Goal: Task Accomplishment & Management: Manage account settings

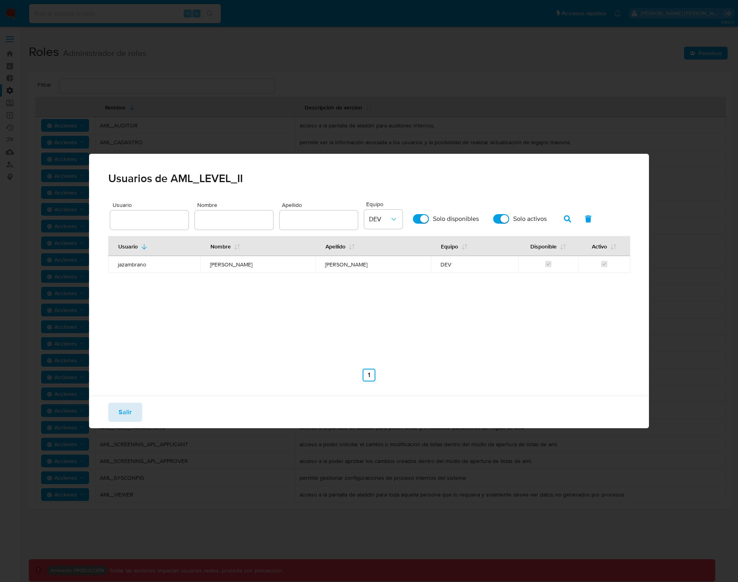
click at [137, 412] on button "Salir" at bounding box center [125, 411] width 34 height 19
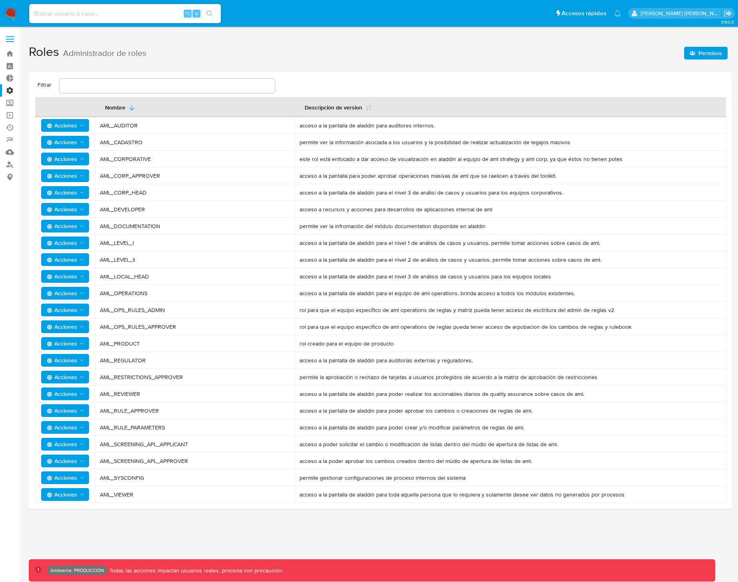
click at [10, 39] on span at bounding box center [10, 39] width 8 height 1
click at [0, 0] on input "checkbox" at bounding box center [0, 0] width 0 height 0
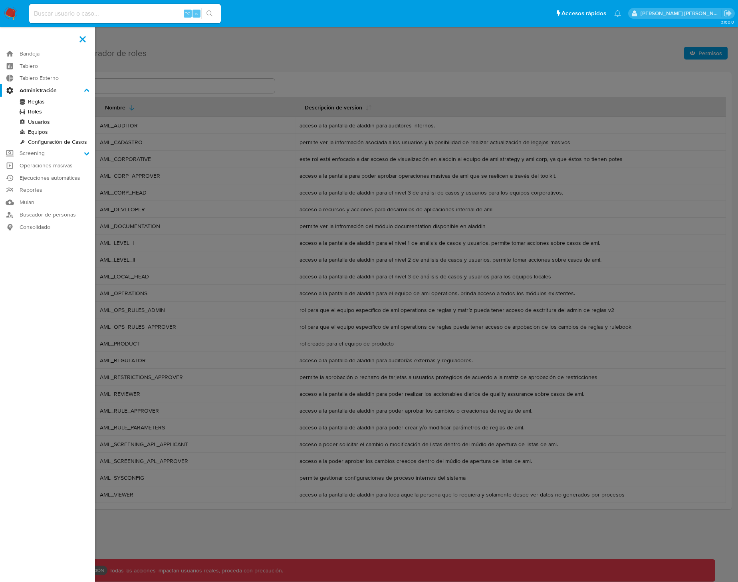
click at [47, 123] on link "Usuarios" at bounding box center [47, 122] width 95 height 10
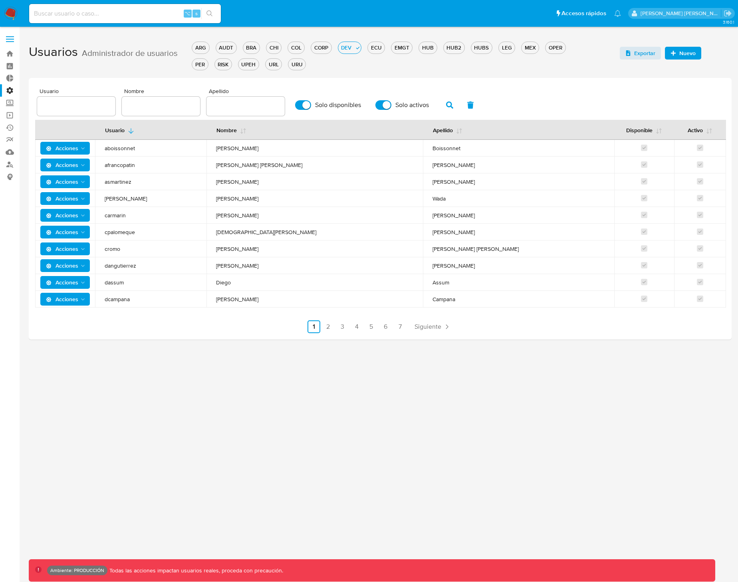
click at [89, 105] on input "text" at bounding box center [76, 106] width 78 height 10
type input "kevlopez"
click at [447, 102] on icon "button" at bounding box center [449, 104] width 7 height 7
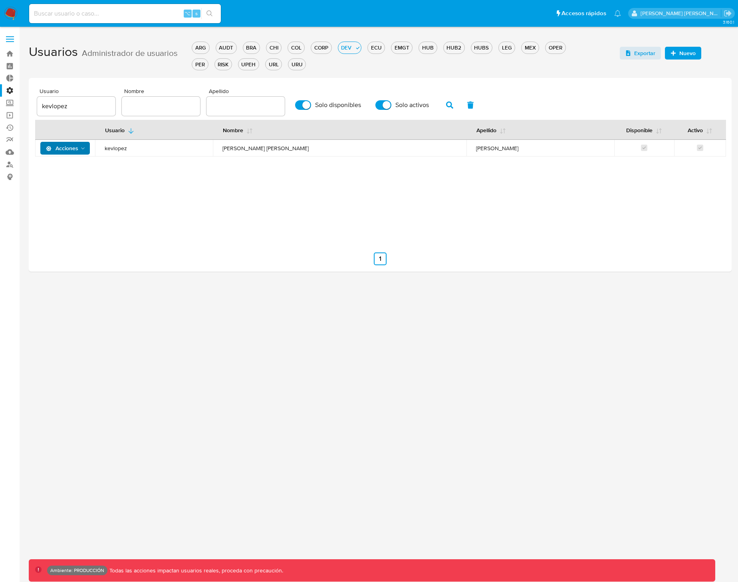
click at [74, 146] on span "Acciones" at bounding box center [62, 148] width 32 height 13
click at [60, 185] on button "Permisos" at bounding box center [67, 187] width 72 height 19
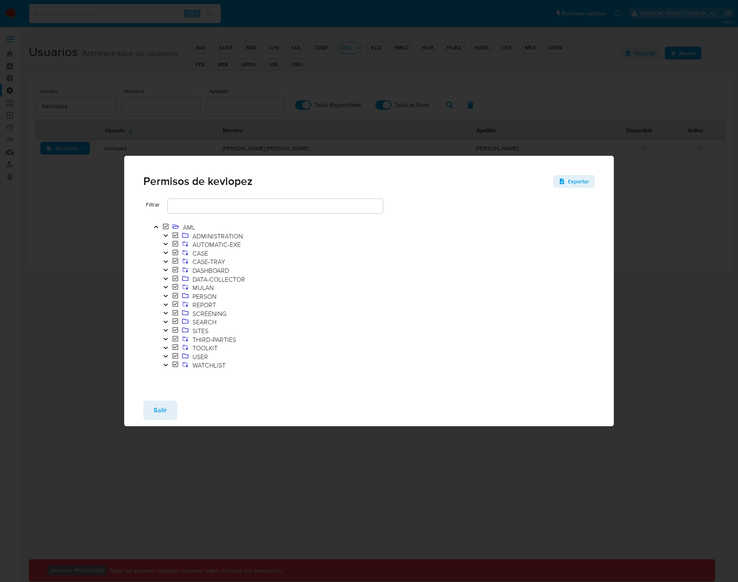
click at [163, 253] on icon "Toggle" at bounding box center [166, 252] width 6 height 5
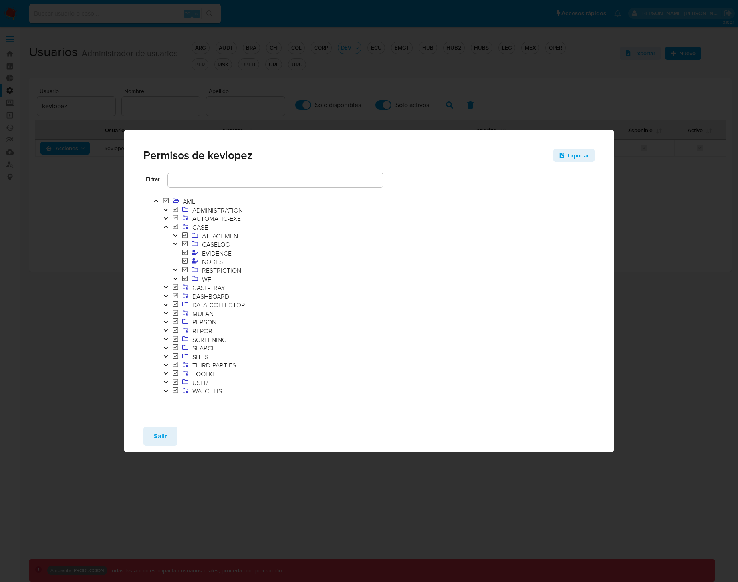
click at [175, 276] on icon "Toggle" at bounding box center [175, 278] width 6 height 5
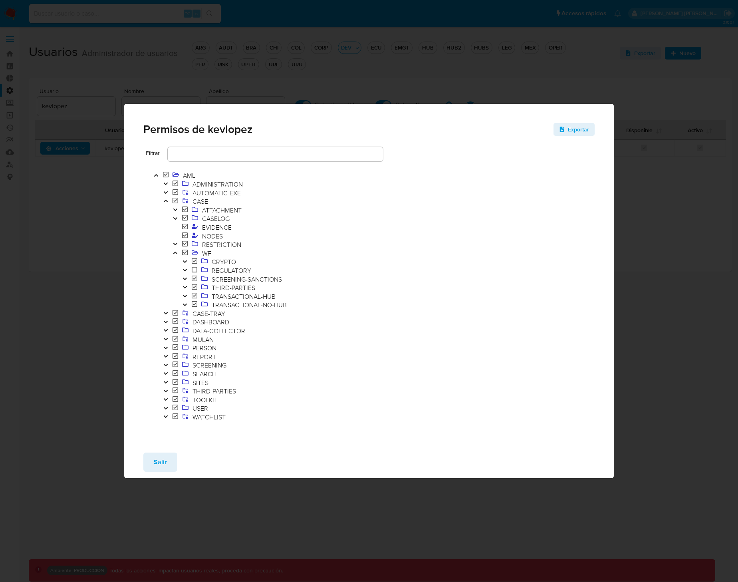
click at [185, 271] on icon "Toggle" at bounding box center [185, 269] width 6 height 5
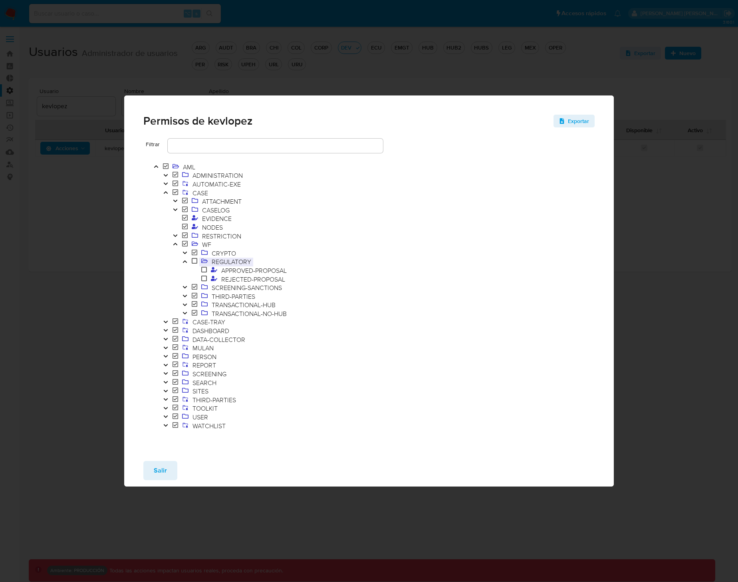
click at [246, 263] on span "REGULATORY" at bounding box center [232, 261] width 44 height 9
click at [217, 245] on span "WF" at bounding box center [247, 244] width 155 height 9
click at [228, 254] on span "CRYPTO" at bounding box center [224, 253] width 28 height 9
click at [228, 260] on span "REGULATORY" at bounding box center [232, 261] width 44 height 9
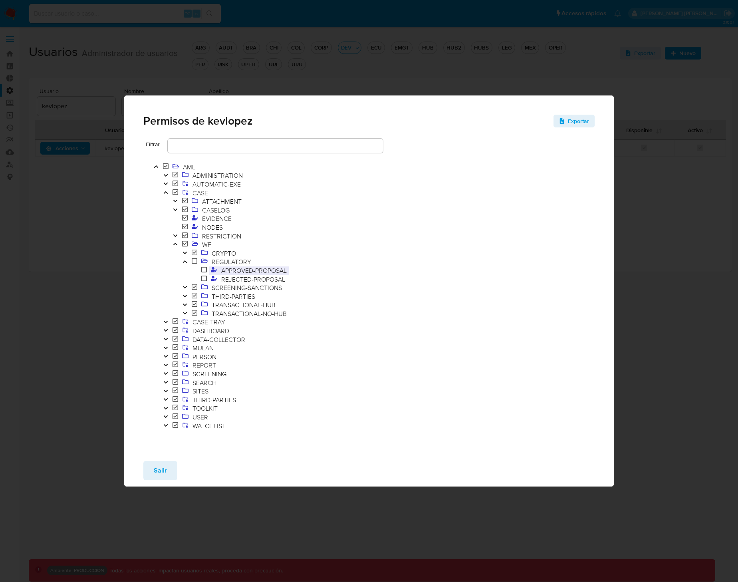
click at [234, 270] on span "APPROVED-PROPOSAL" at bounding box center [253, 270] width 69 height 9
click at [234, 263] on span "REGULATORY" at bounding box center [232, 261] width 44 height 9
click at [219, 202] on span "ATTACHMENT" at bounding box center [222, 201] width 44 height 9
click at [239, 262] on span "REGULATORY" at bounding box center [232, 261] width 44 height 9
click at [248, 272] on span "APPROVED-PROPOSAL" at bounding box center [253, 270] width 69 height 9
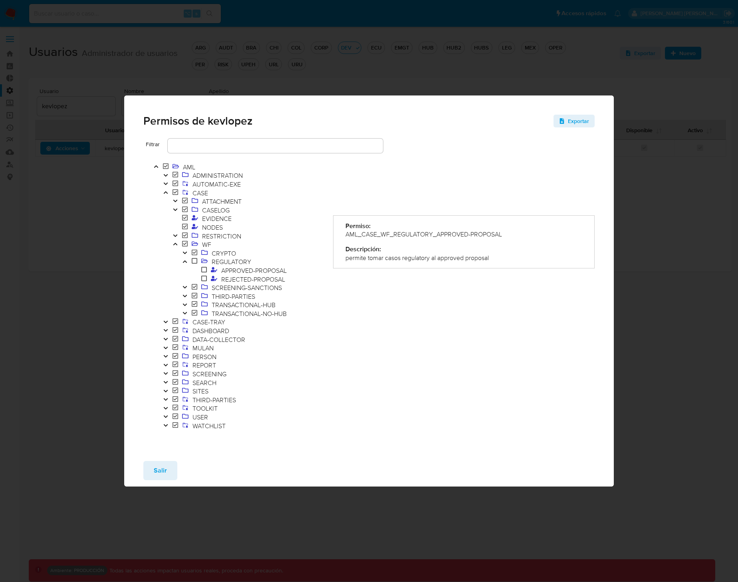
click at [386, 234] on div "AML_CASE_WF_REGULATORY_APPROVED-PROPOSAL" at bounding box center [463, 234] width 237 height 9
click at [230, 262] on span "REGULATORY" at bounding box center [232, 261] width 44 height 9
click at [241, 268] on span "APPROVED-PROPOSAL" at bounding box center [253, 270] width 69 height 9
click at [242, 264] on span "REGULATORY" at bounding box center [232, 261] width 44 height 9
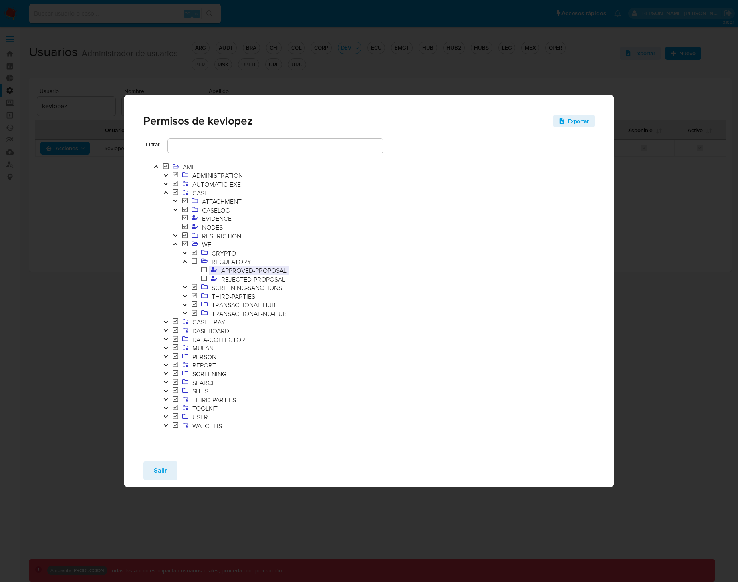
click at [246, 266] on span "APPROVED-PROPOSAL" at bounding box center [253, 270] width 69 height 9
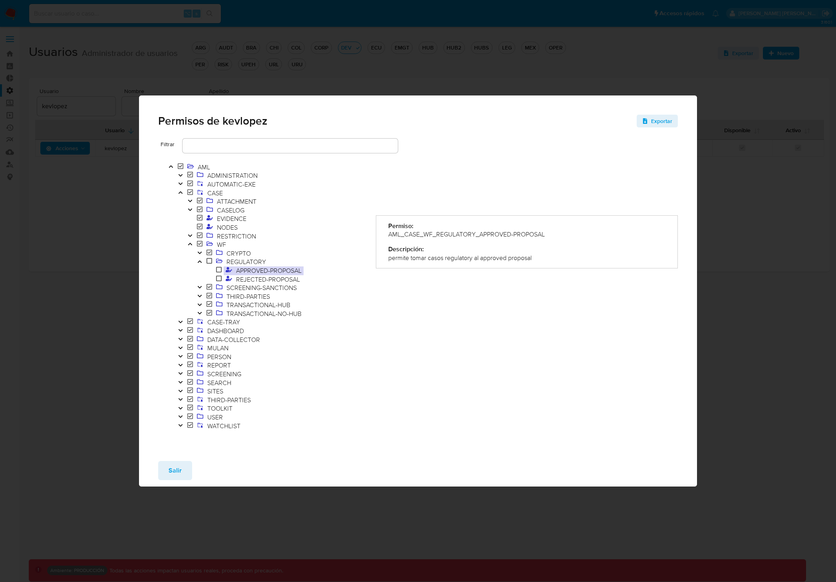
click at [489, 235] on div "AML_CASE_WF_REGULATORY_APPROVED-PROPOSAL" at bounding box center [526, 234] width 277 height 9
click at [255, 263] on span "REGULATORY" at bounding box center [246, 261] width 44 height 9
click at [242, 262] on span "REGULATORY" at bounding box center [246, 261] width 44 height 9
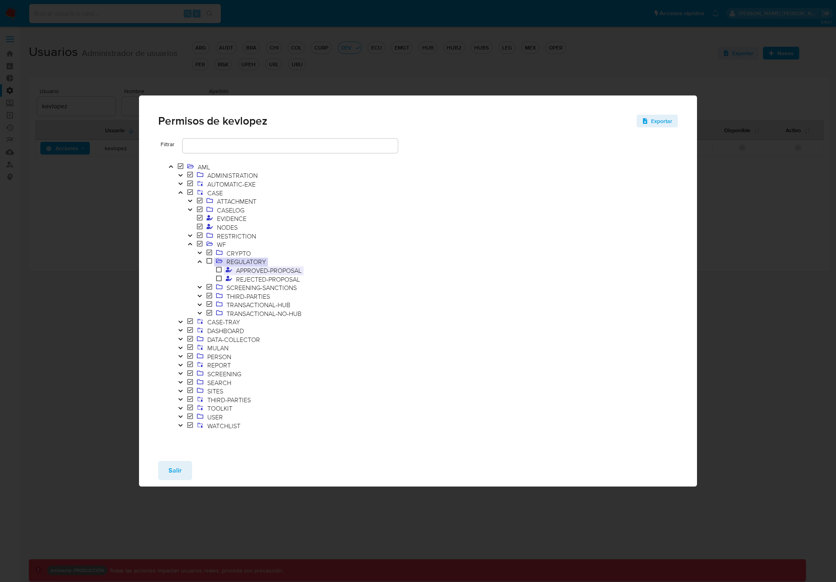
click at [266, 273] on span "APPROVED-PROPOSAL" at bounding box center [268, 270] width 69 height 9
click at [255, 267] on span "APPROVED-PROPOSAL" at bounding box center [268, 270] width 69 height 9
click at [256, 266] on span "APPROVED-PROPOSAL" at bounding box center [268, 270] width 69 height 9
click at [258, 262] on span "REGULATORY" at bounding box center [246, 261] width 44 height 9
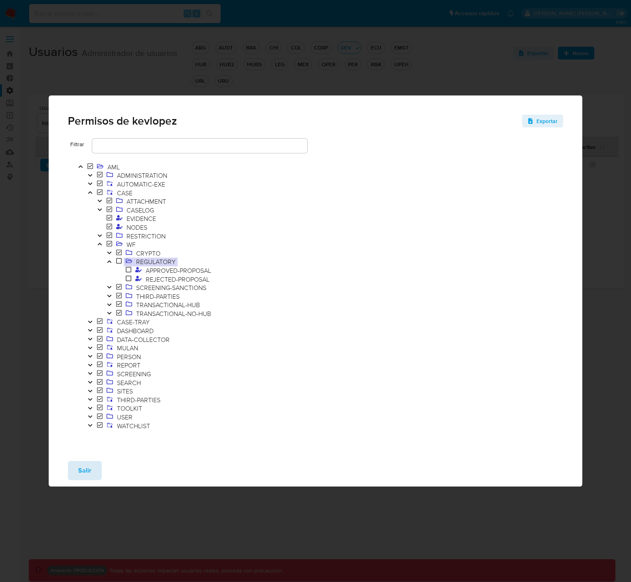
click at [82, 474] on span "Salir" at bounding box center [84, 471] width 13 height 18
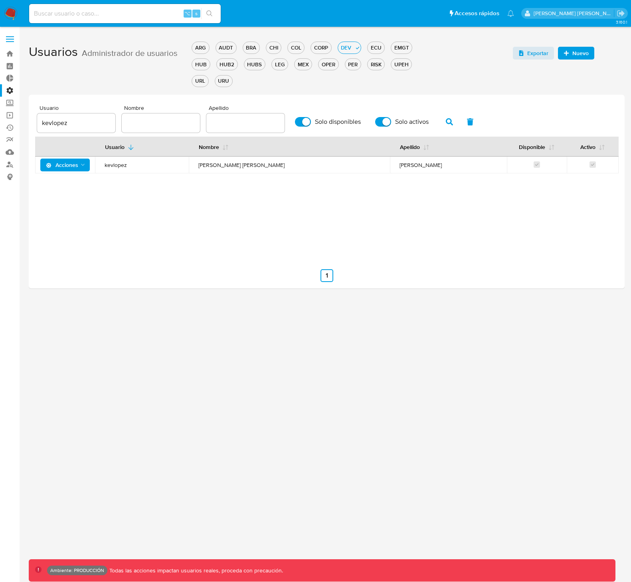
click at [11, 37] on label at bounding box center [10, 39] width 20 height 17
click at [0, 0] on input "checkbox" at bounding box center [0, 0] width 0 height 0
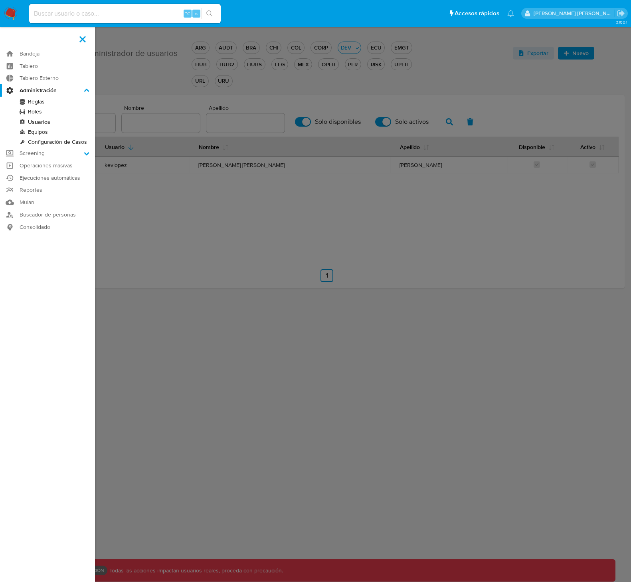
click at [38, 111] on link "Roles" at bounding box center [47, 112] width 95 height 10
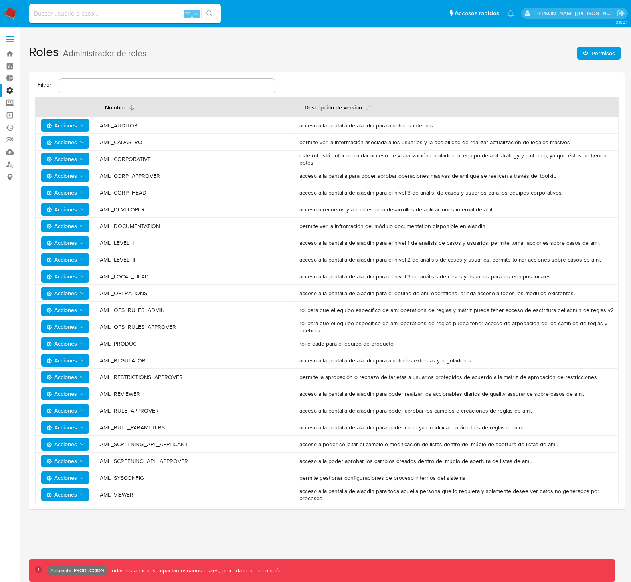
click at [327, 361] on span "acceso a la pantalla de aladdin para auditorías externas y reguladores." at bounding box center [456, 360] width 315 height 7
click at [231, 305] on td "AML_OPS_RULES_ADMIN" at bounding box center [195, 309] width 200 height 17
click at [127, 361] on span "AML_REGULATOR" at bounding box center [195, 360] width 190 height 7
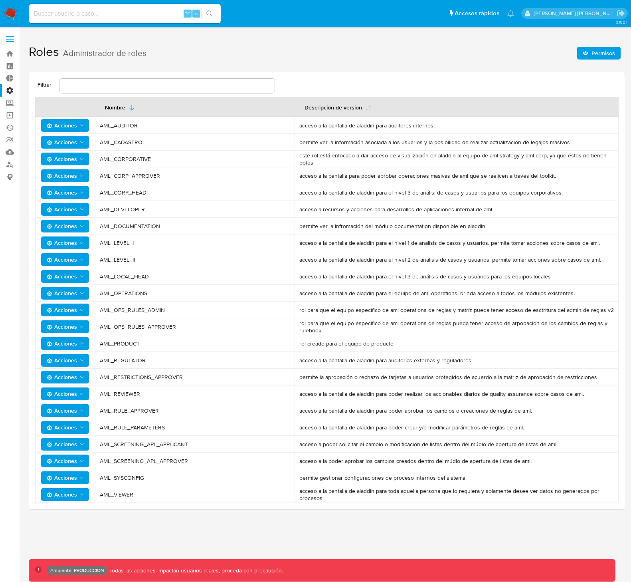
click at [67, 363] on span "Acciones" at bounding box center [62, 360] width 30 height 13
click at [56, 396] on button "Permisos" at bounding box center [67, 399] width 72 height 19
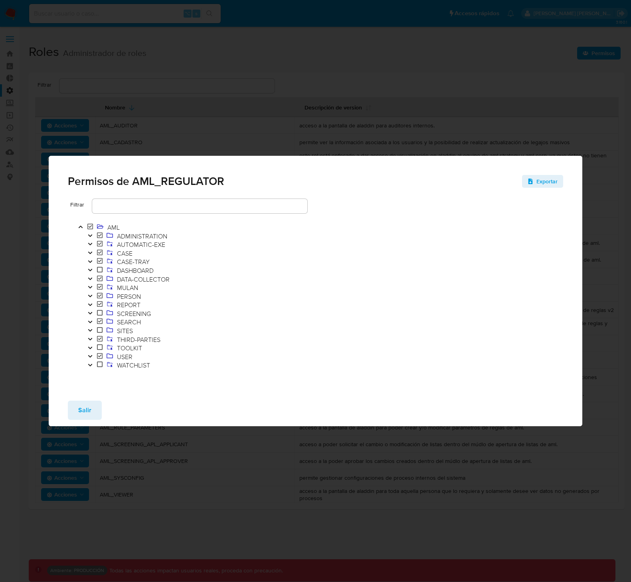
click at [89, 253] on icon "Toggle" at bounding box center [90, 252] width 6 height 5
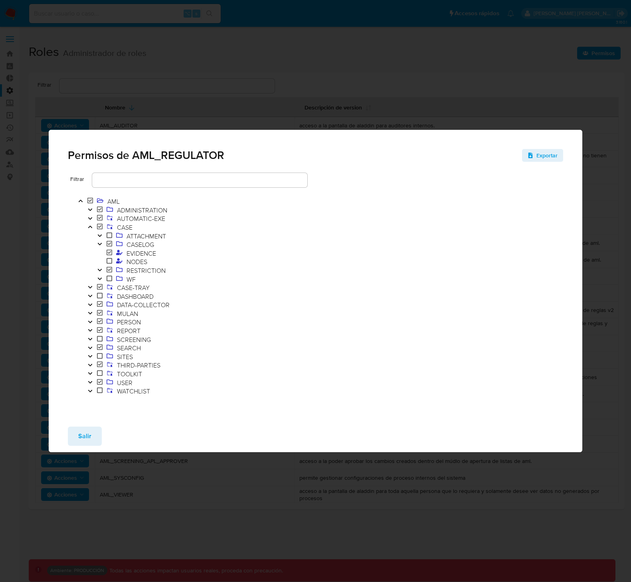
click at [89, 382] on icon "Toggle" at bounding box center [90, 382] width 6 height 5
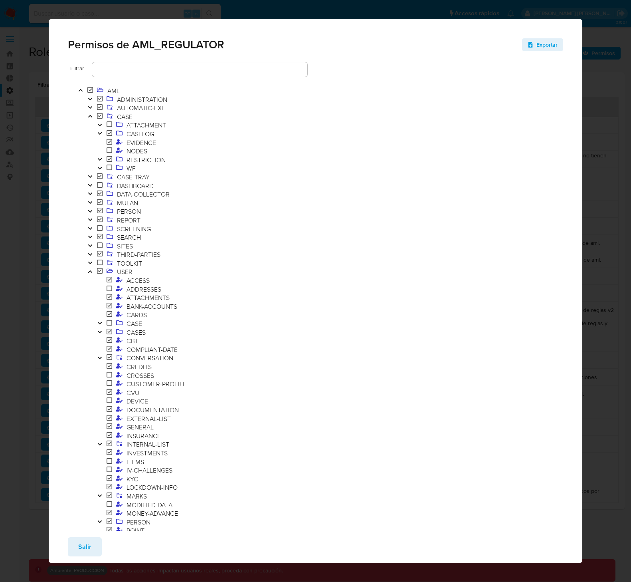
click at [89, 272] on icon "Toggle" at bounding box center [90, 271] width 4 height 2
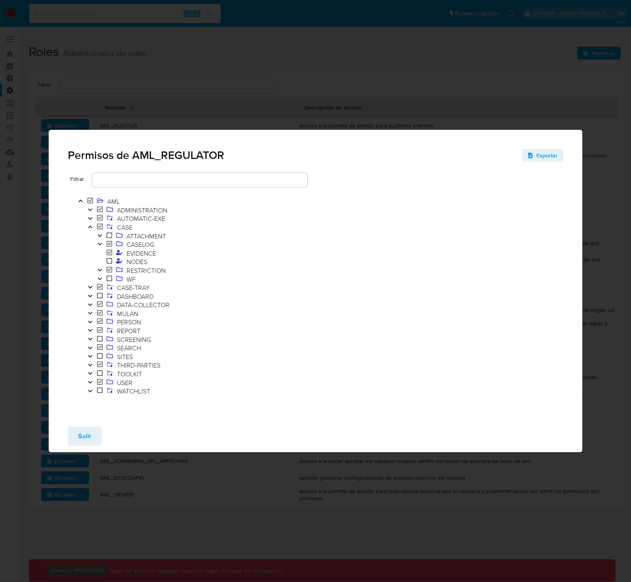
click at [99, 279] on icon "Toggle" at bounding box center [100, 278] width 6 height 5
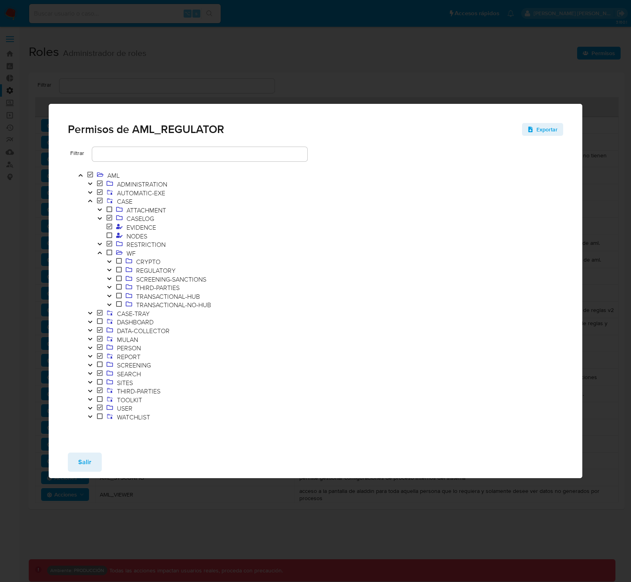
click at [111, 269] on icon "Toggle" at bounding box center [109, 270] width 4 height 2
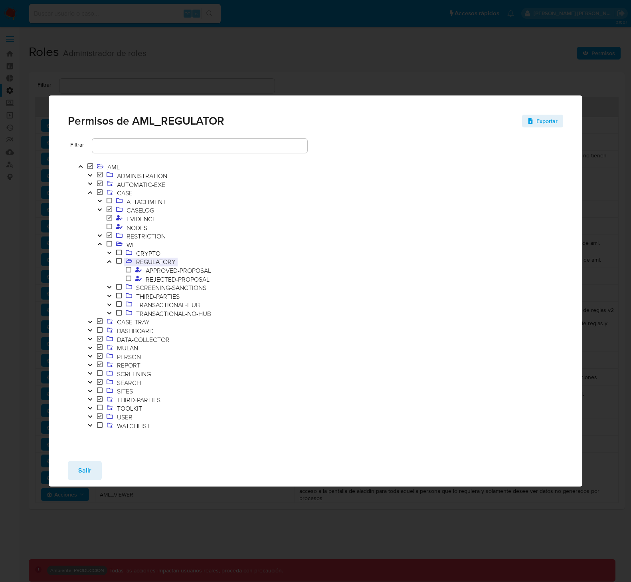
click at [166, 262] on span "REGULATORY" at bounding box center [156, 261] width 44 height 9
click at [184, 271] on span "APPROVED-PROPOSAL" at bounding box center [178, 270] width 69 height 9
click at [177, 282] on span "REJECTED-PROPOSAL" at bounding box center [178, 279] width 68 height 9
click at [209, 153] on div at bounding box center [199, 146] width 215 height 14
click at [212, 140] on div at bounding box center [199, 146] width 215 height 14
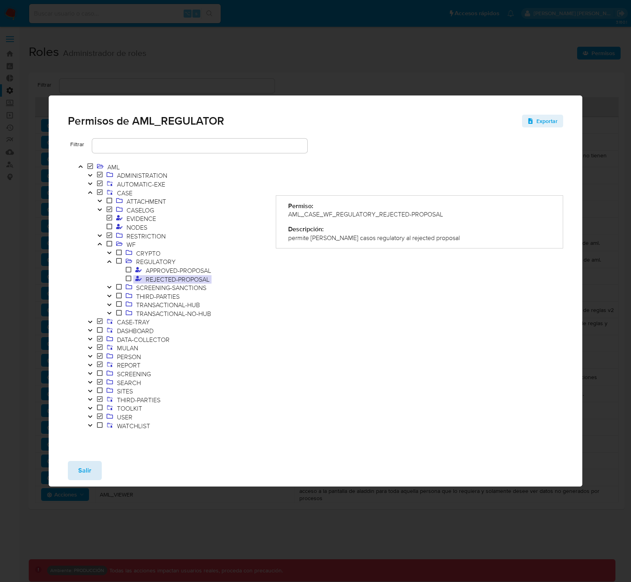
click at [91, 465] on button "Salir" at bounding box center [85, 470] width 34 height 19
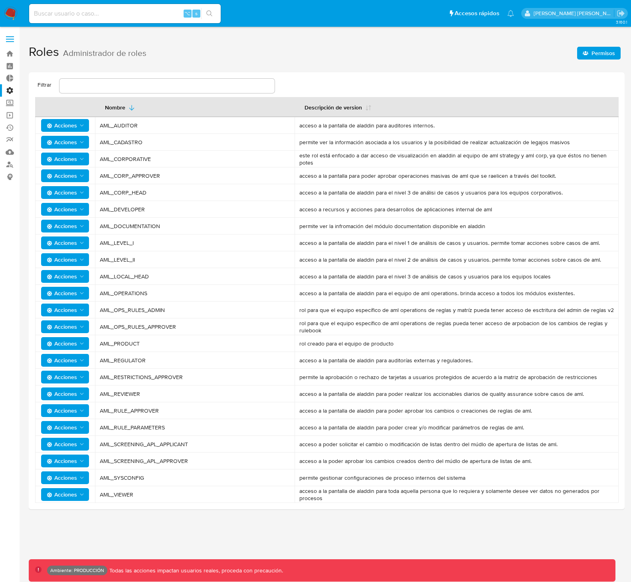
click at [200, 219] on td "AML_DOCUMENTATION" at bounding box center [195, 226] width 200 height 17
click at [123, 258] on span "AML_LEVEL_II" at bounding box center [195, 259] width 190 height 7
click at [163, 260] on span "AML_LEVEL_II" at bounding box center [195, 259] width 190 height 7
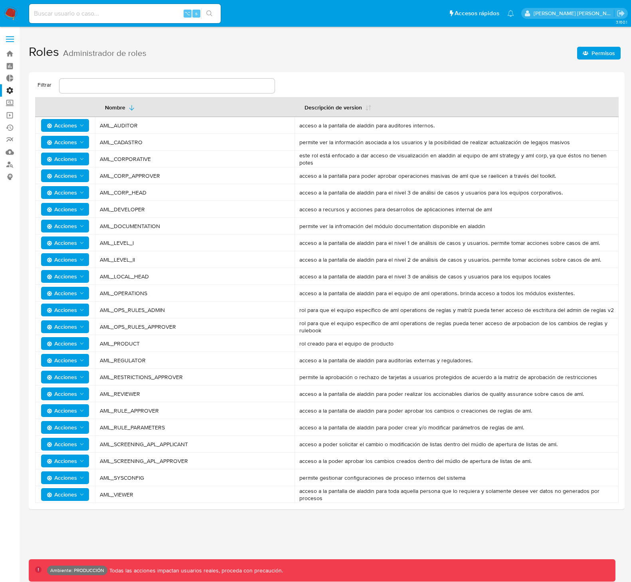
drag, startPoint x: 123, startPoint y: 263, endPoint x: 109, endPoint y: 263, distance: 14.0
click at [109, 263] on td "AML_LEVEL_II" at bounding box center [195, 259] width 200 height 17
click at [136, 279] on td "AML_LOCAL_HEAD" at bounding box center [195, 276] width 200 height 17
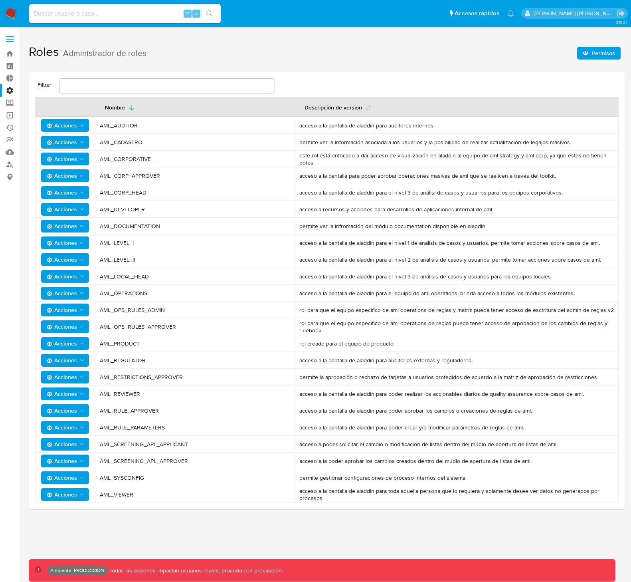
click at [68, 274] on span "Acciones" at bounding box center [62, 276] width 30 height 13
click at [63, 311] on button "Permisos" at bounding box center [67, 315] width 72 height 19
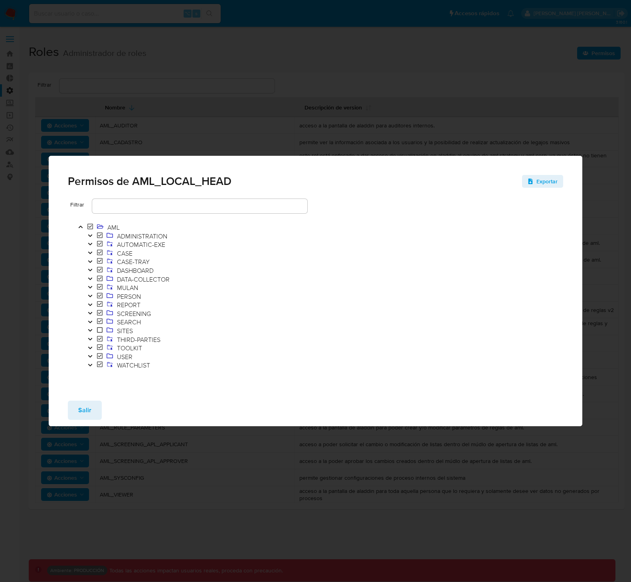
click at [89, 253] on icon "Toggle" at bounding box center [90, 252] width 6 height 5
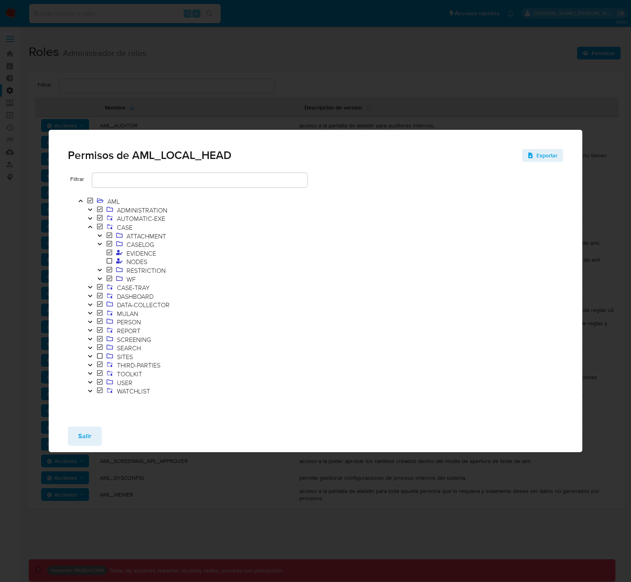
click at [100, 277] on icon "Toggle" at bounding box center [100, 278] width 6 height 5
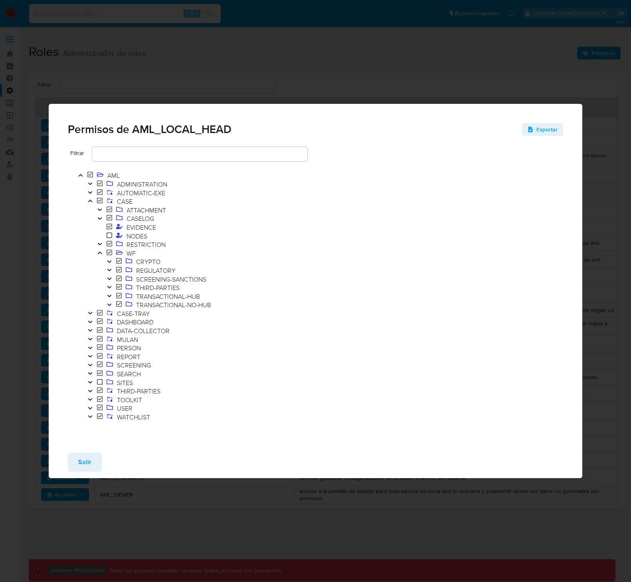
click at [109, 269] on icon "Toggle" at bounding box center [110, 269] width 6 height 5
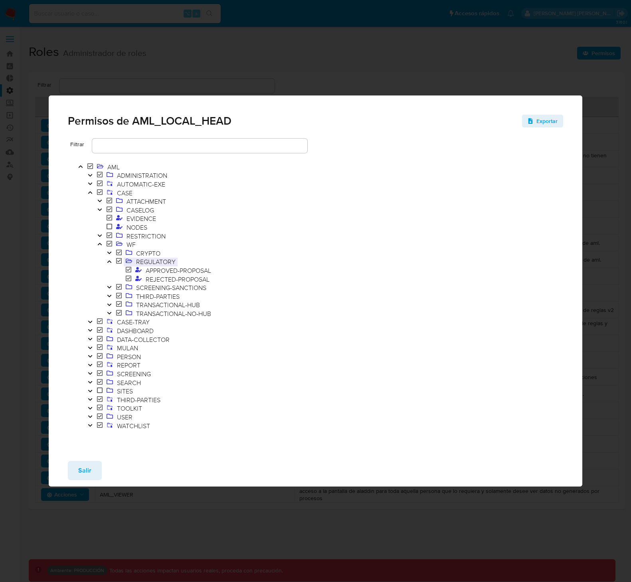
click at [174, 258] on span "REGULATORY" at bounding box center [156, 261] width 44 height 9
click at [172, 267] on span "APPROVED-PROPOSAL" at bounding box center [178, 270] width 69 height 9
drag, startPoint x: 291, startPoint y: 216, endPoint x: 297, endPoint y: 215, distance: 6.8
click at [297, 215] on div "AML_CASE_WF_REGULATORY_APPROVED-PROPOSAL" at bounding box center [419, 214] width 263 height 9
drag, startPoint x: 303, startPoint y: 214, endPoint x: 321, endPoint y: 213, distance: 17.6
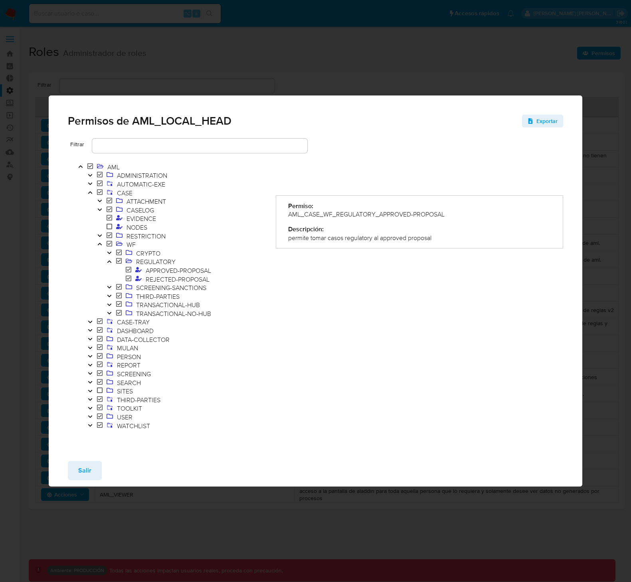
click at [321, 213] on div "AML_CASE_WF_REGULATORY_APPROVED-PROPOSAL" at bounding box center [419, 214] width 263 height 9
click at [328, 214] on div "AML_CASE_WF_REGULATORY_APPROVED-PROPOSAL" at bounding box center [419, 214] width 263 height 9
drag, startPoint x: 337, startPoint y: 216, endPoint x: 374, endPoint y: 214, distance: 36.8
click at [374, 214] on div "AML_CASE_WF_REGULATORY_APPROVED-PROPOSAL" at bounding box center [419, 214] width 263 height 9
click at [157, 272] on span "APPROVED-PROPOSAL" at bounding box center [178, 270] width 69 height 9
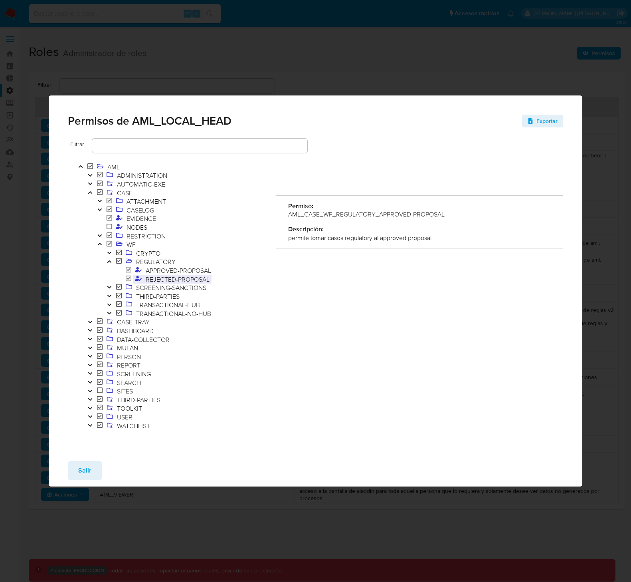
click at [181, 277] on span "REJECTED-PROPOSAL" at bounding box center [178, 279] width 68 height 9
click at [183, 271] on span "APPROVED-PROPOSAL" at bounding box center [178, 270] width 69 height 9
click at [196, 123] on span "Permisos de AML_LOCAL_HEAD" at bounding box center [150, 120] width 164 height 11
click at [176, 271] on span "APPROVED-PROPOSAL" at bounding box center [178, 270] width 69 height 9
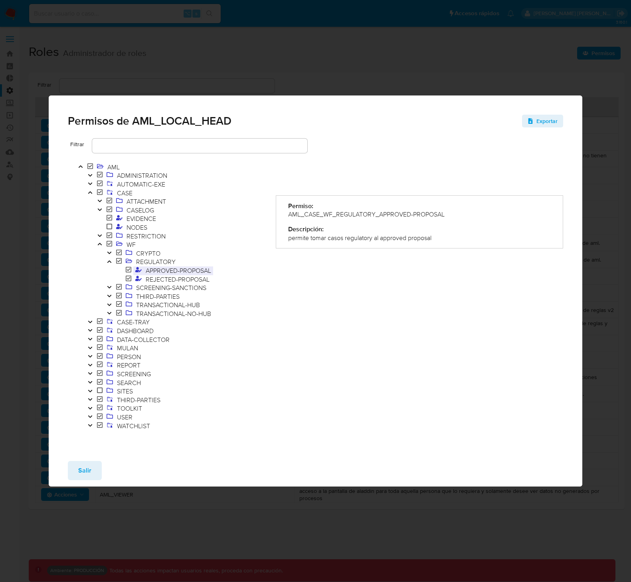
click at [176, 271] on span "APPROVED-PROPOSAL" at bounding box center [178, 270] width 69 height 9
click at [176, 276] on span "REJECTED-PROPOSAL" at bounding box center [178, 279] width 68 height 9
click at [109, 261] on icon "Toggle" at bounding box center [109, 261] width 4 height 2
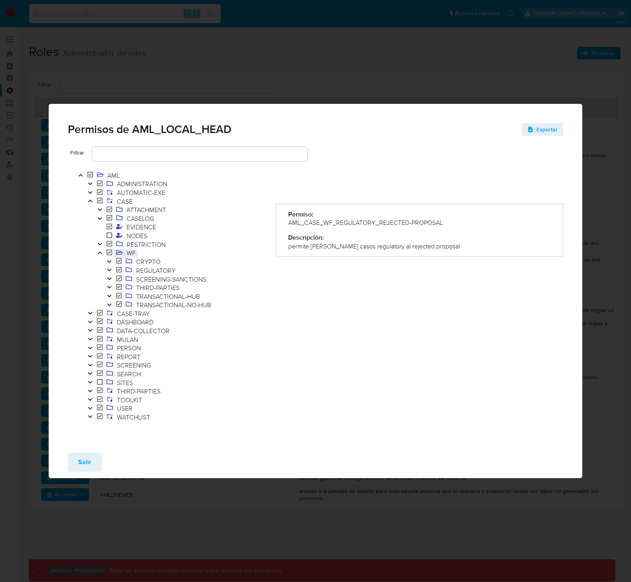
click at [130, 256] on span "WF" at bounding box center [131, 253] width 13 height 9
click at [90, 460] on span "Salir" at bounding box center [84, 462] width 13 height 18
